Goal: Task Accomplishment & Management: Manage account settings

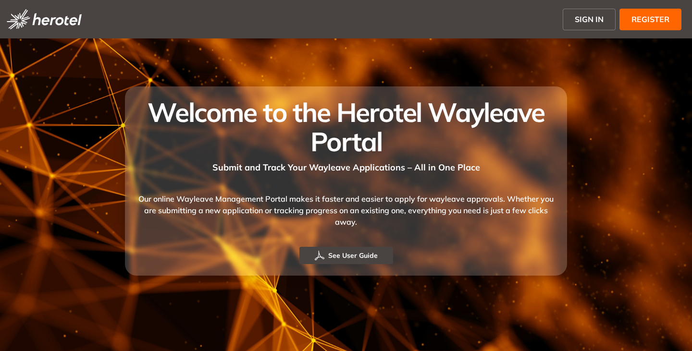
click at [588, 12] on button "SIGN IN" at bounding box center [589, 20] width 53 height 22
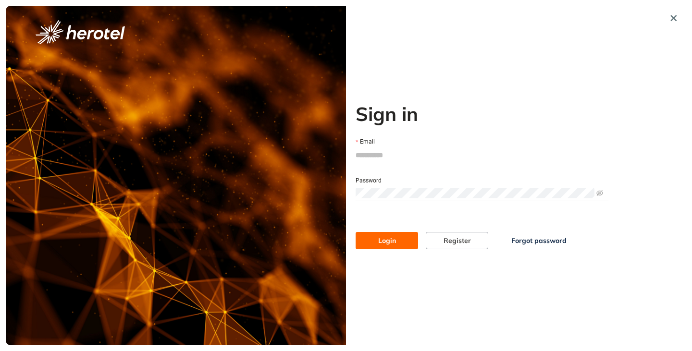
click at [376, 155] on input "Email" at bounding box center [482, 155] width 253 height 14
type input "**********"
click at [356, 232] on button "Login" at bounding box center [387, 240] width 62 height 17
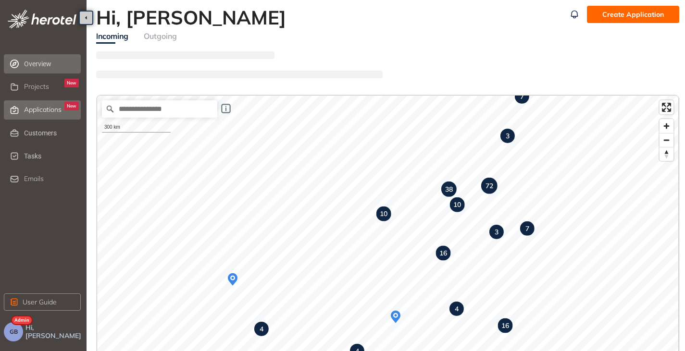
click at [37, 111] on span "Applications" at bounding box center [42, 110] width 37 height 8
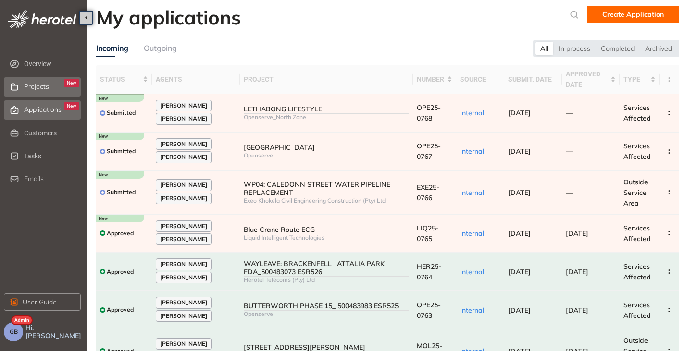
click at [38, 90] on span "Projects" at bounding box center [36, 87] width 25 height 8
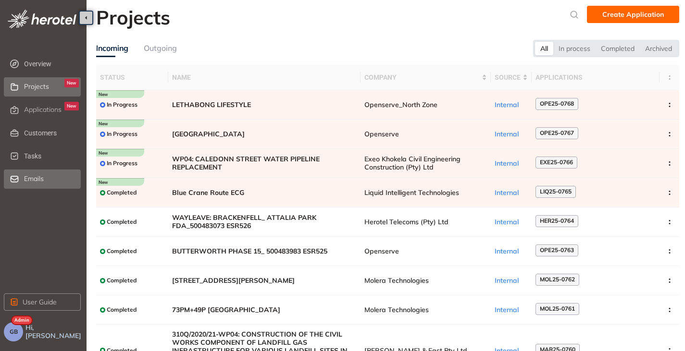
click at [30, 179] on span "Emails" at bounding box center [34, 179] width 20 height 8
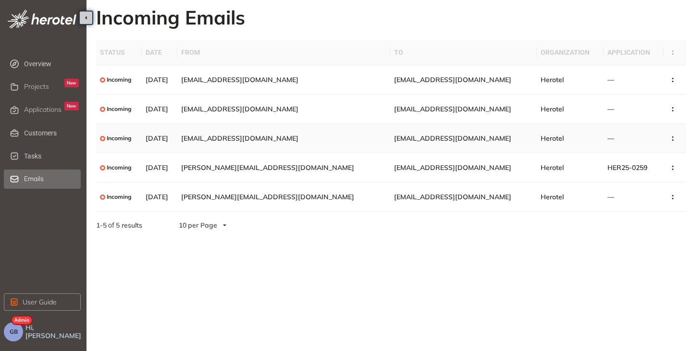
click at [274, 138] on span "viaduksun@gmail.com" at bounding box center [239, 138] width 117 height 9
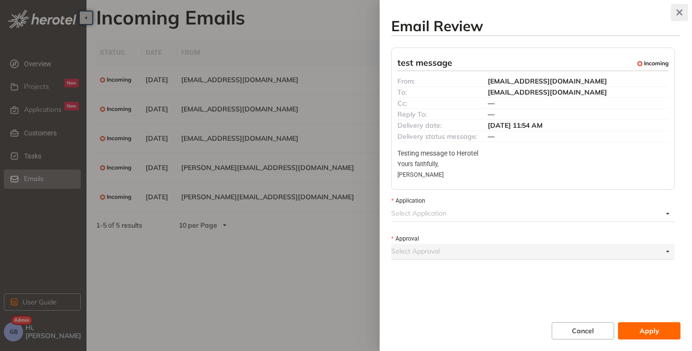
click at [682, 12] on icon "button" at bounding box center [680, 12] width 10 height 7
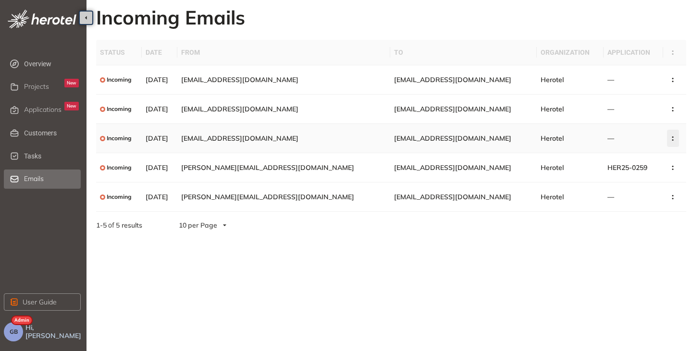
click at [668, 141] on button "button" at bounding box center [673, 138] width 12 height 17
click at [625, 163] on span "Review Email" at bounding box center [620, 161] width 44 height 8
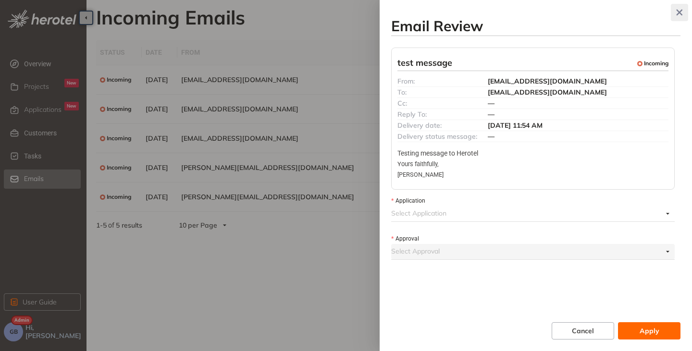
click at [681, 15] on icon "button" at bounding box center [680, 12] width 10 height 7
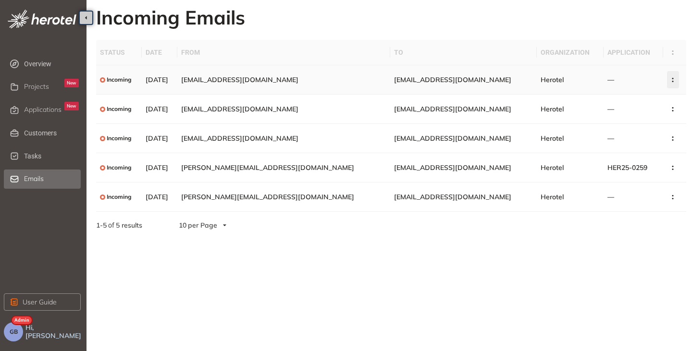
click at [667, 76] on button "button" at bounding box center [673, 79] width 12 height 17
click at [672, 78] on circle "button" at bounding box center [672, 78] width 1 height 1
click at [326, 170] on span "gareth@groundworksolutions.co.za" at bounding box center [267, 167] width 173 height 9
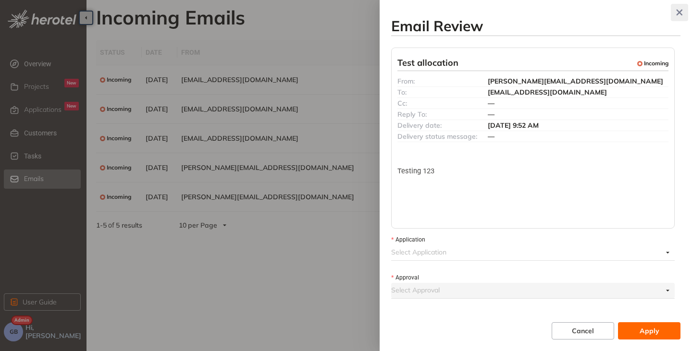
click at [678, 12] on icon "button" at bounding box center [679, 13] width 6 height 6
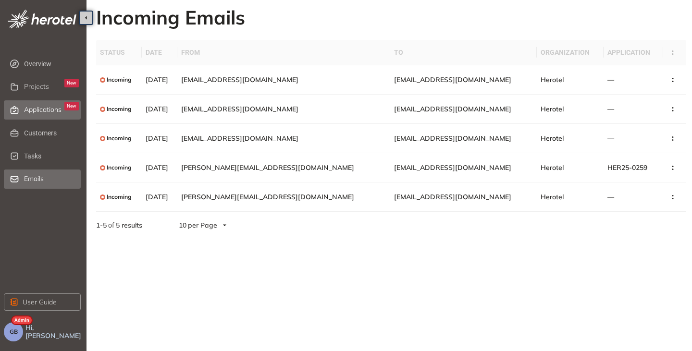
click at [35, 108] on span "Applications" at bounding box center [42, 110] width 37 height 8
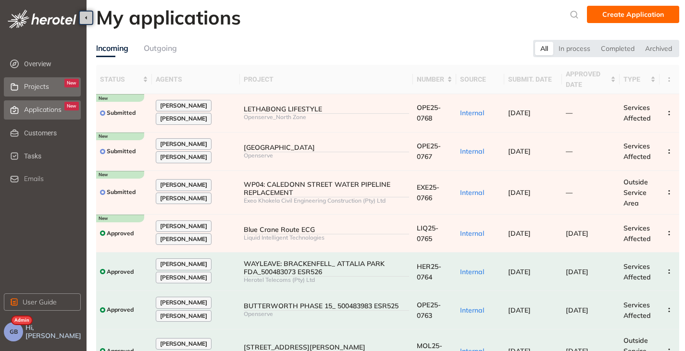
click at [27, 90] on span "Projects" at bounding box center [36, 87] width 25 height 8
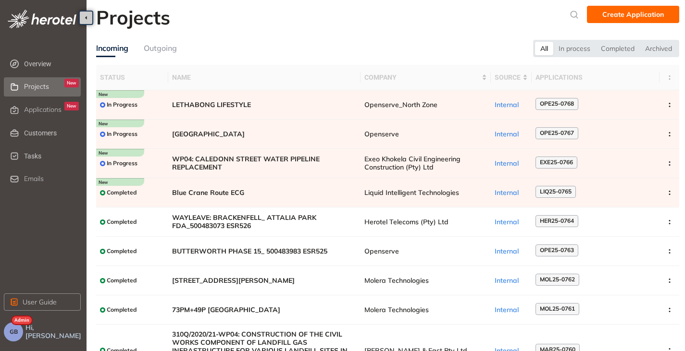
click at [14, 325] on button "GB" at bounding box center [13, 331] width 19 height 19
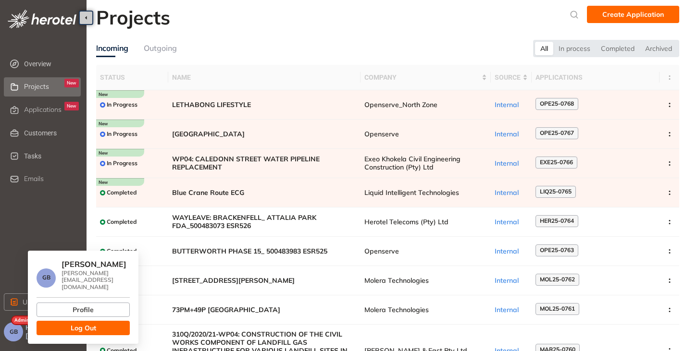
click at [73, 323] on span "Log Out" at bounding box center [83, 328] width 25 height 11
